Goal: Navigation & Orientation: Find specific page/section

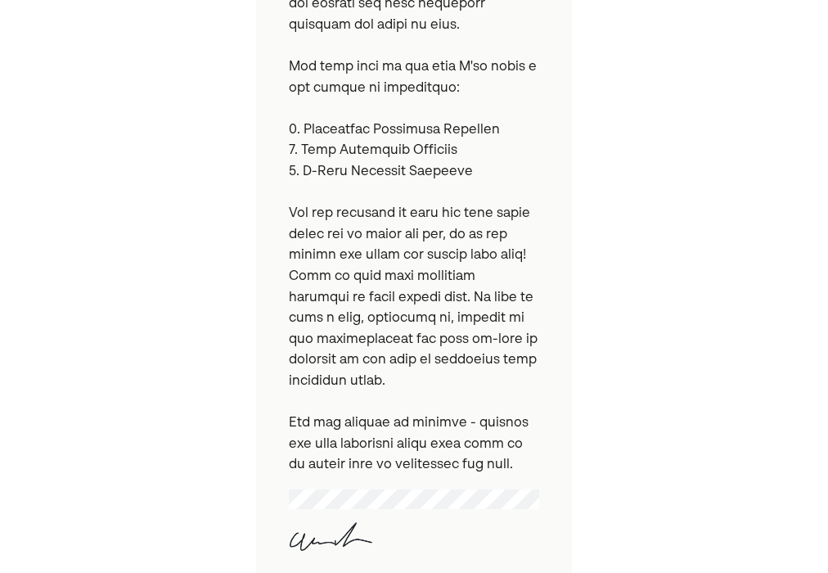
scroll to position [702, 0]
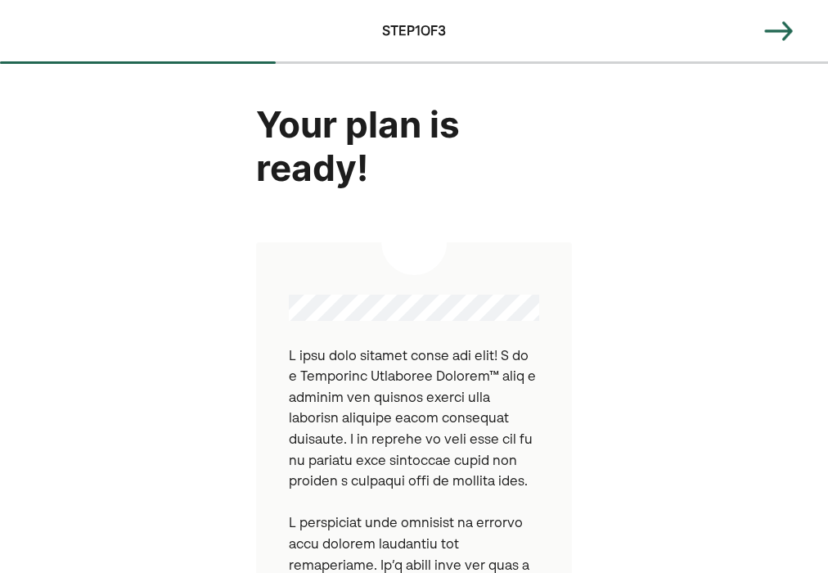
click at [778, 25] on img at bounding box center [778, 31] width 33 height 33
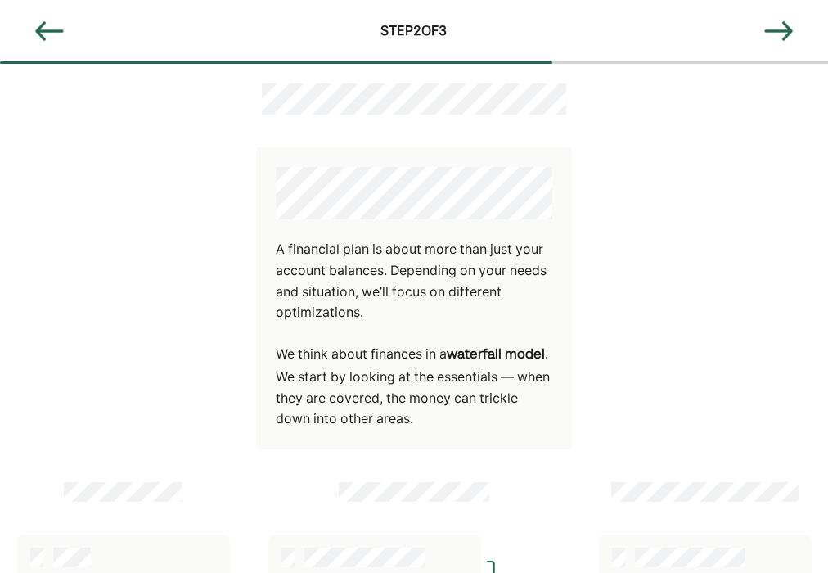
click at [771, 30] on img at bounding box center [778, 31] width 33 height 33
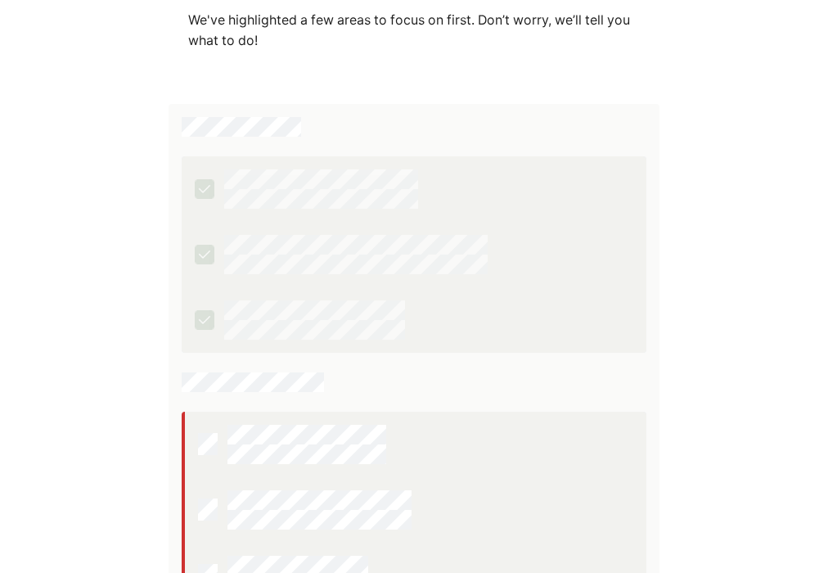
scroll to position [551, 0]
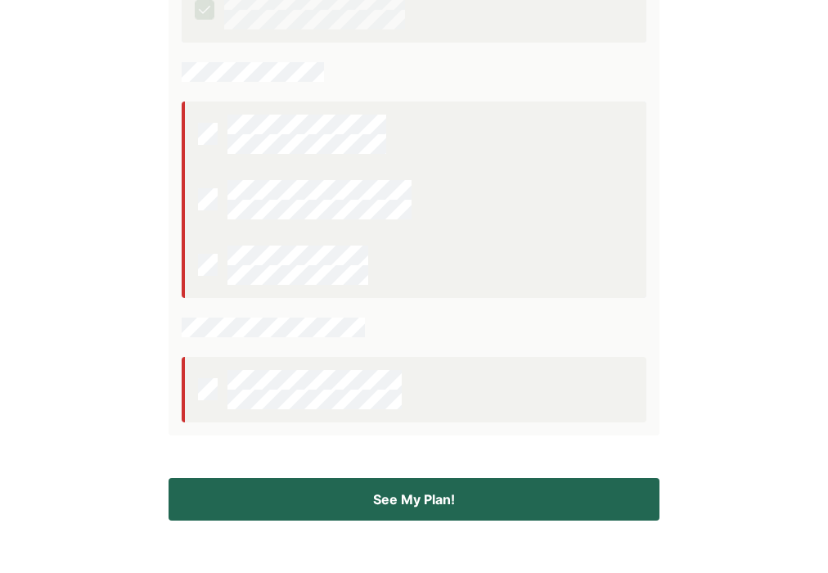
click at [405, 492] on button "See My Plan!" at bounding box center [414, 499] width 491 height 43
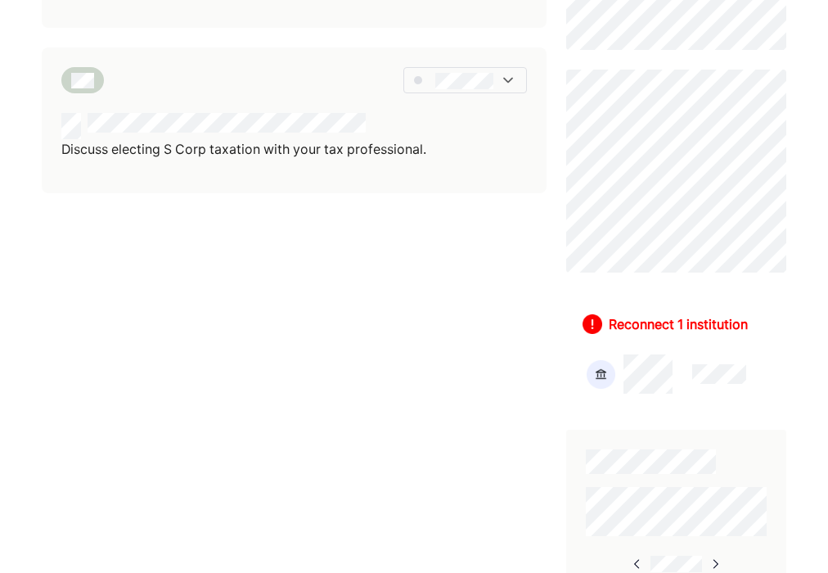
scroll to position [650, 0]
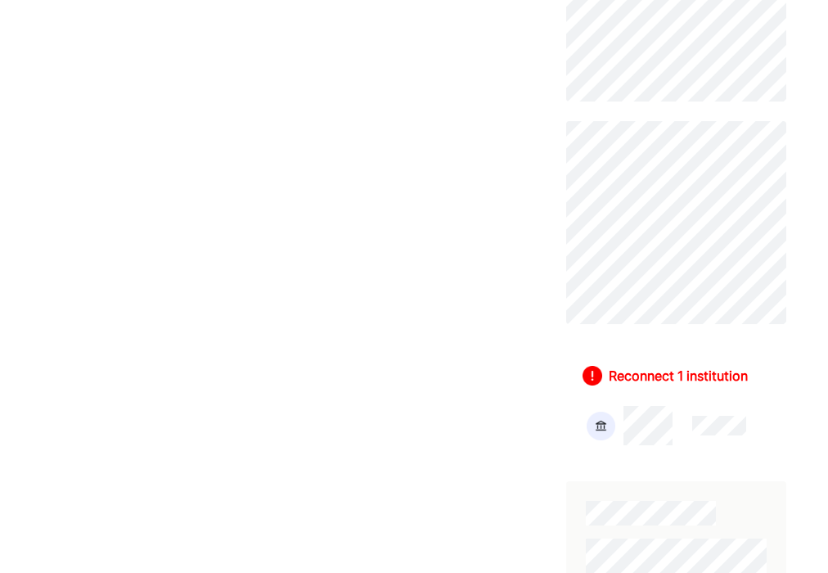
scroll to position [915, 0]
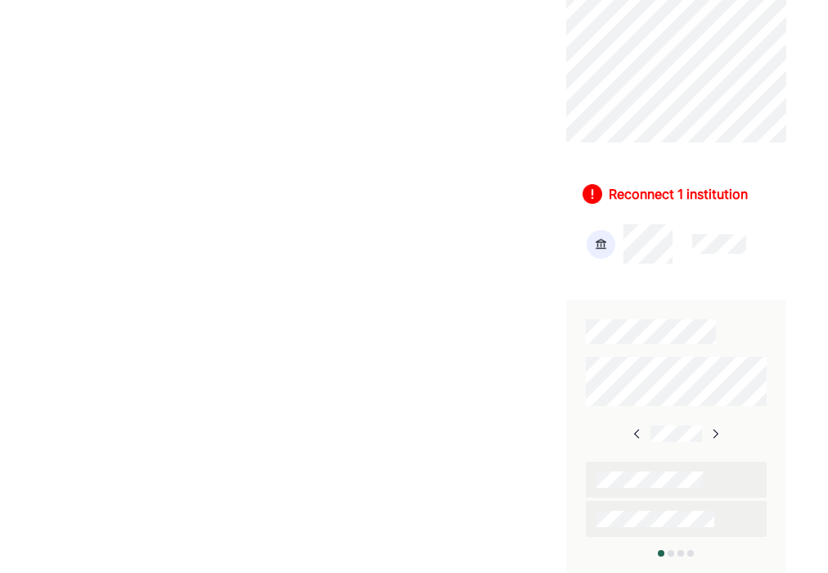
click at [606, 236] on img at bounding box center [601, 244] width 29 height 29
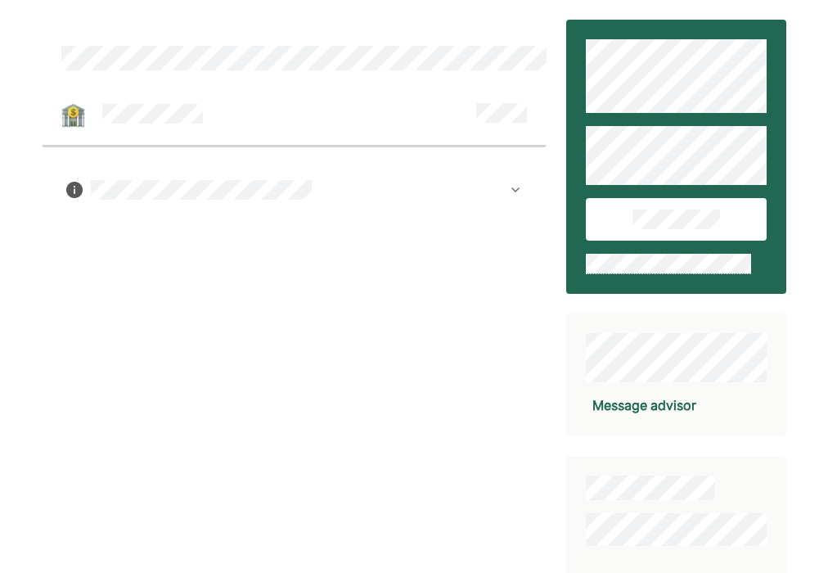
scroll to position [259, 0]
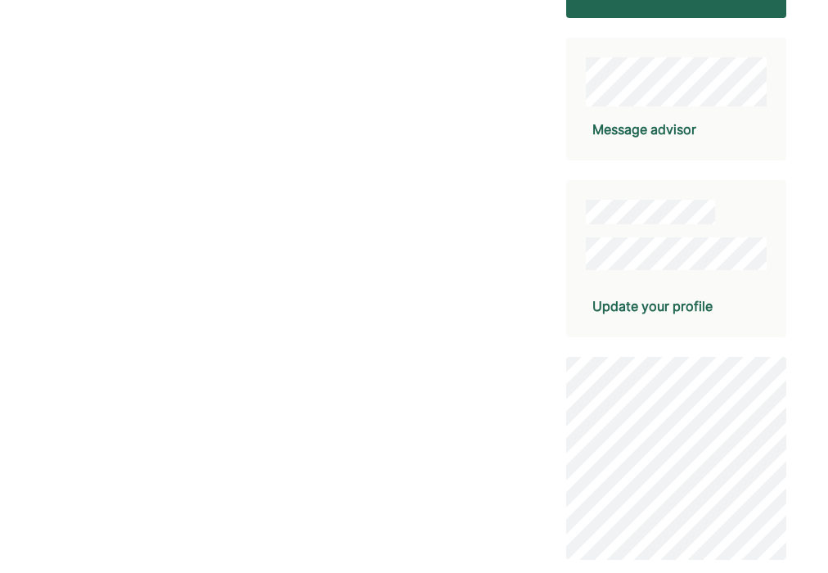
scroll to position [361, 0]
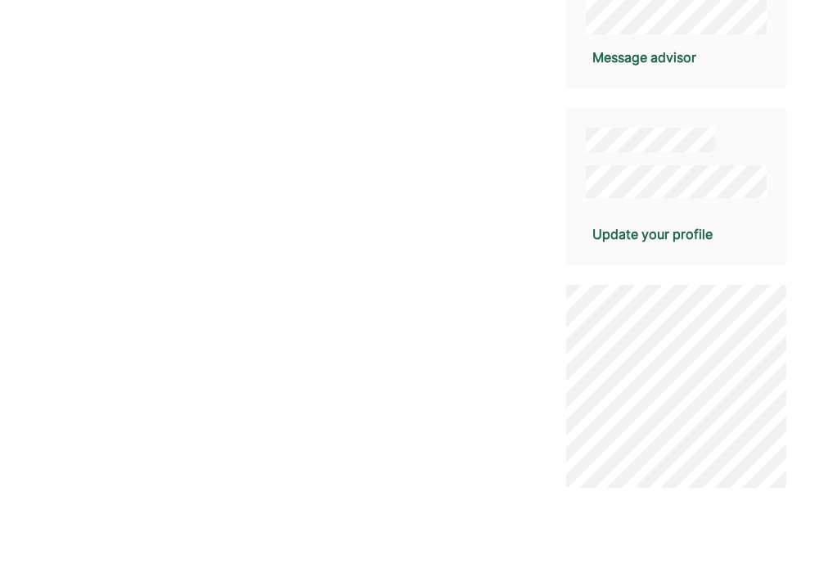
scroll to position [361, 0]
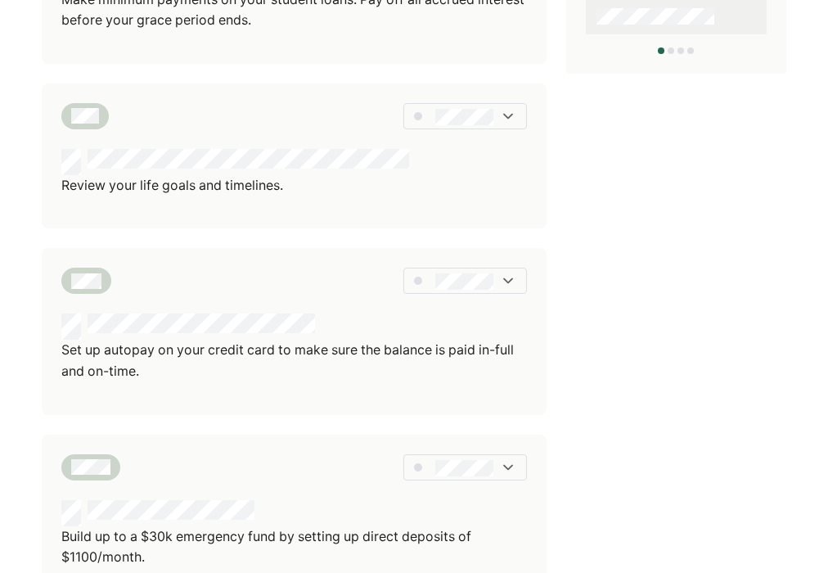
scroll to position [1198, 0]
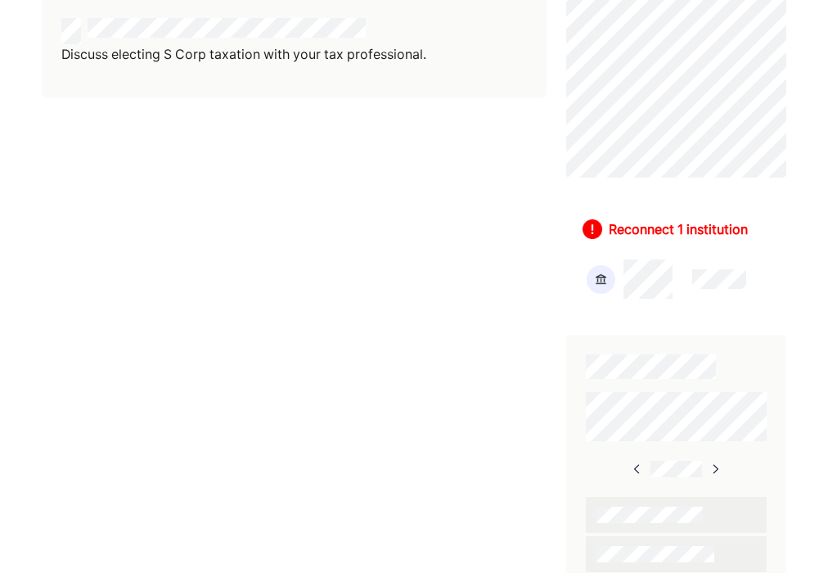
scroll to position [881, 0]
